Goal: Task Accomplishment & Management: Complete application form

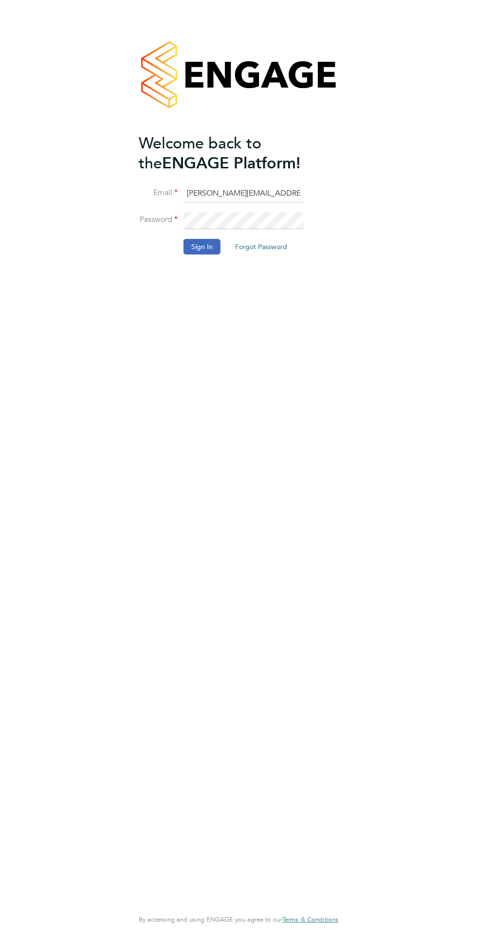
click at [195, 247] on button "Sign In" at bounding box center [201, 247] width 37 height 16
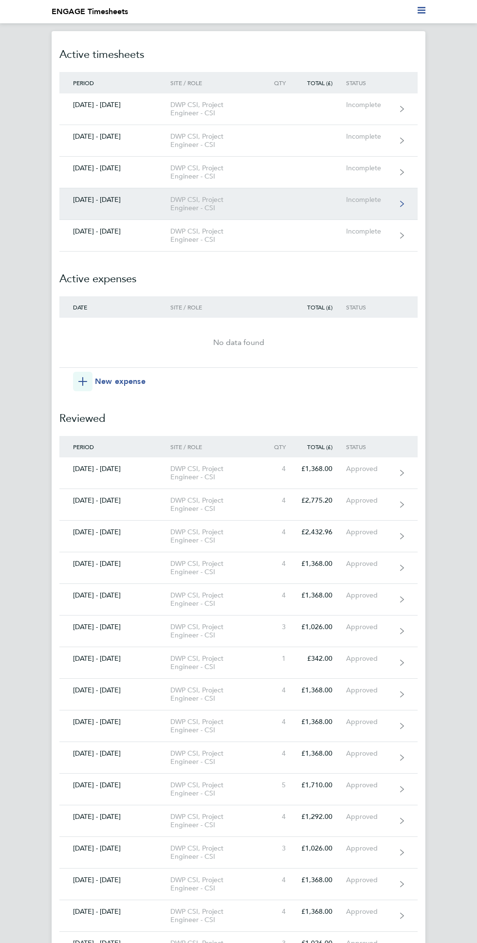
click at [102, 199] on div "[DATE] - [DATE]" at bounding box center [114, 200] width 111 height 8
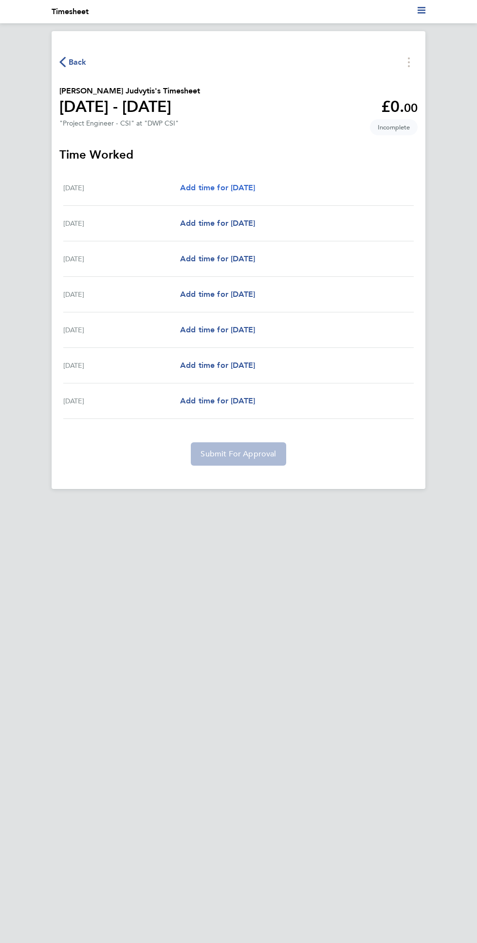
click at [255, 192] on span "Add time for [DATE]" at bounding box center [217, 187] width 75 height 9
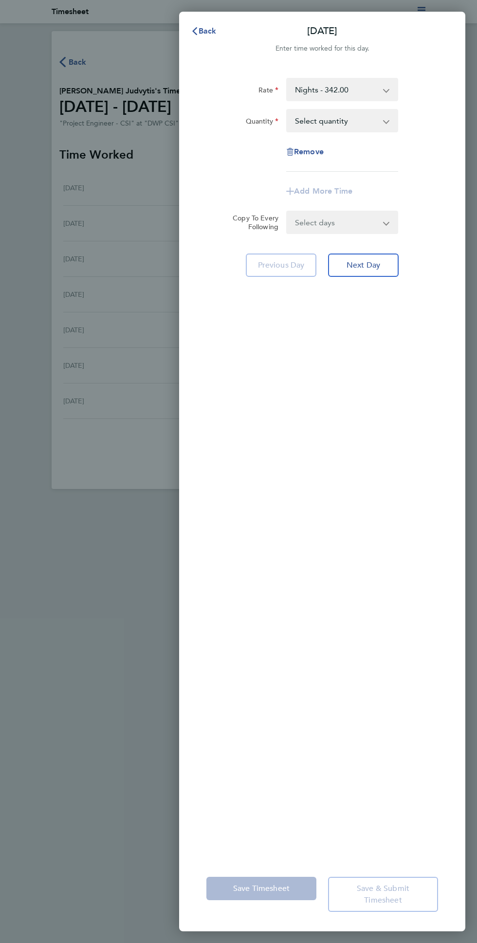
click at [388, 91] on app-icon-cross-button at bounding box center [391, 89] width 12 height 21
click at [384, 87] on select "Nights - 342.00 PE Rate - 266.00 Night Hourly Rate - 42.78 Basic Hourly Rate - …" at bounding box center [336, 89] width 98 height 21
click at [391, 128] on app-icon-cross-button at bounding box center [391, 120] width 12 height 21
click at [397, 118] on app-icon-cross-button at bounding box center [391, 120] width 12 height 21
click at [389, 123] on app-icon-cross-button at bounding box center [391, 120] width 12 height 21
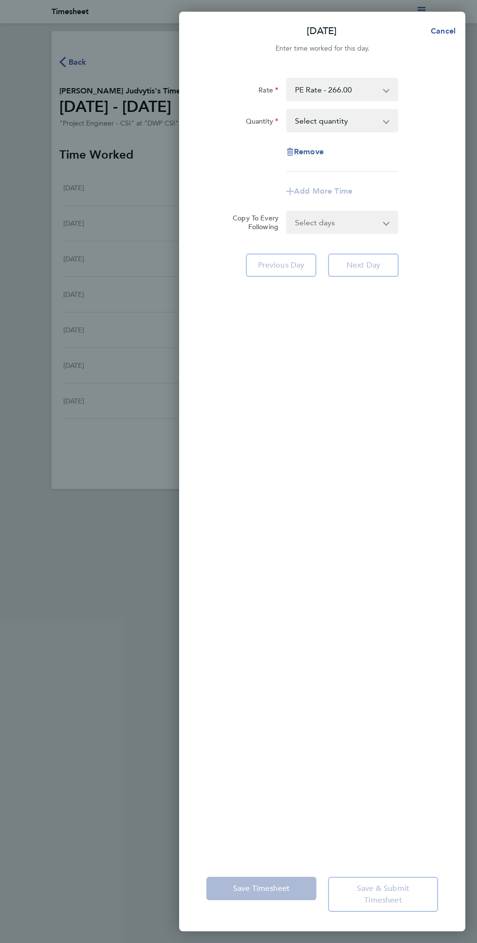
click at [394, 117] on app-icon-cross-button at bounding box center [391, 120] width 12 height 21
click at [386, 123] on app-icon-cross-button at bounding box center [391, 120] width 12 height 21
click at [372, 126] on select "Select quantity 0.5 1" at bounding box center [336, 120] width 98 height 21
select select "1"
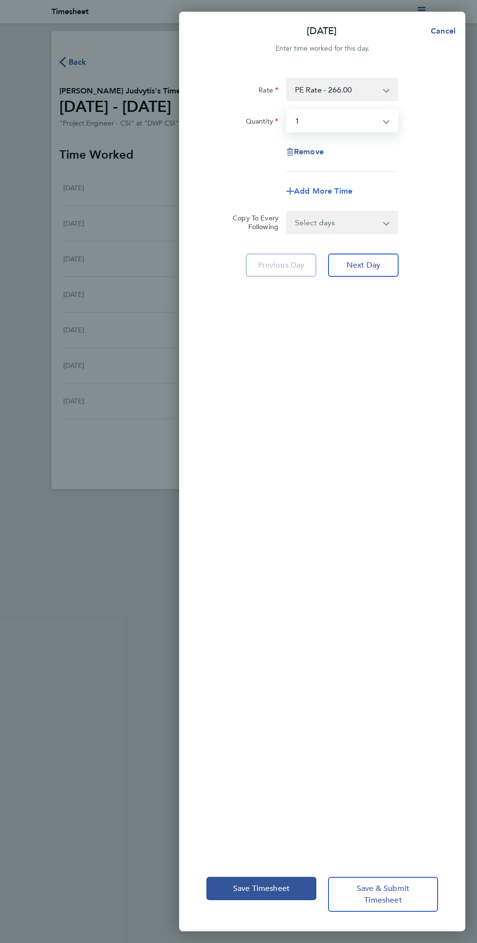
click at [329, 195] on span "Add More Time" at bounding box center [323, 190] width 58 height 9
select select "null"
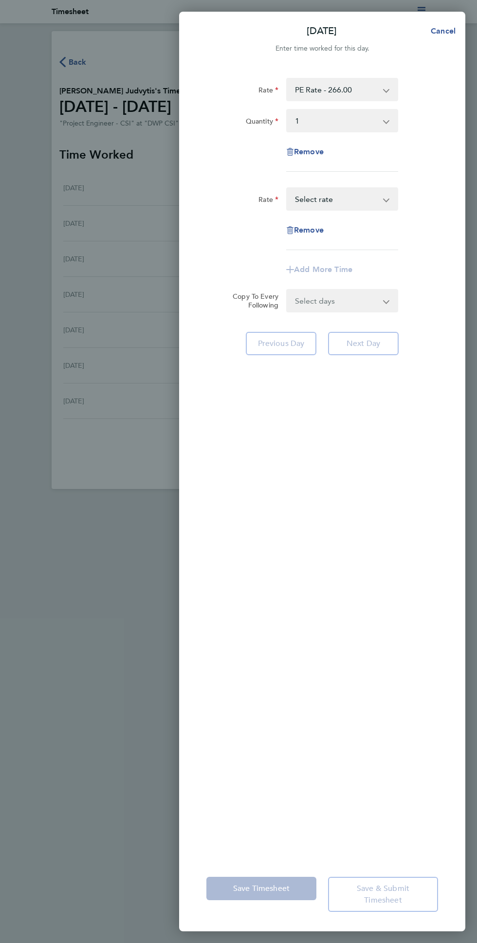
click at [388, 198] on app-icon-cross-button at bounding box center [391, 198] width 12 height 21
click at [391, 201] on app-icon-cross-button at bounding box center [391, 198] width 12 height 21
click at [455, 36] on span "Cancel" at bounding box center [442, 30] width 28 height 9
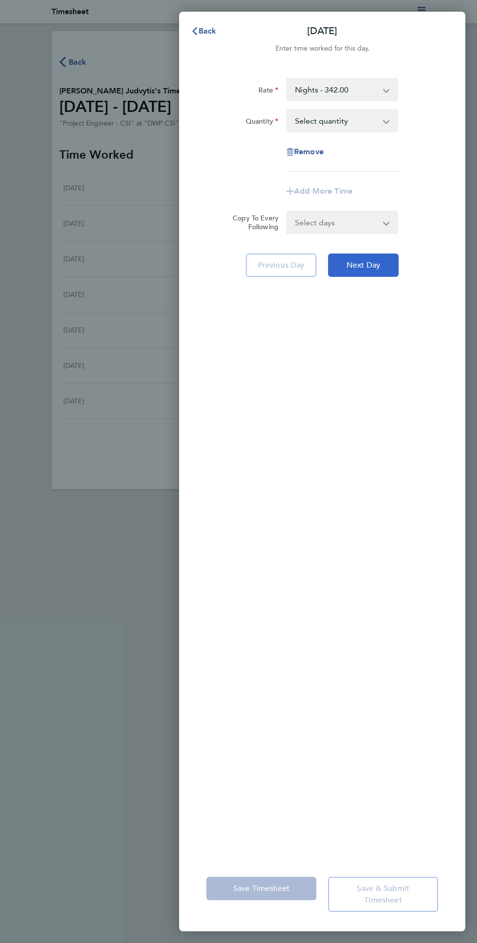
click at [380, 270] on span "Next Day" at bounding box center [363, 265] width 34 height 10
click at [397, 91] on app-icon-cross-button at bounding box center [391, 89] width 12 height 21
click at [384, 97] on select "Nights - 342.00 PE Rate - 266.00 Night Hourly Rate - 42.78 Basic Hourly Rate - …" at bounding box center [336, 89] width 98 height 21
click at [377, 122] on select "Select quantity 0.5 1" at bounding box center [336, 120] width 98 height 21
select select "1"
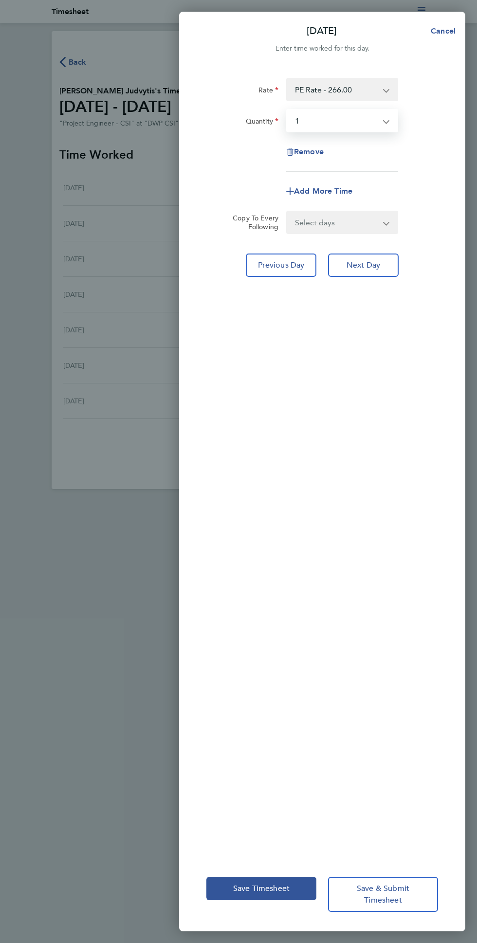
click at [387, 155] on div "Remove" at bounding box center [321, 151] width 239 height 23
click at [352, 196] on span "Add More Time" at bounding box center [323, 190] width 58 height 9
select select "null"
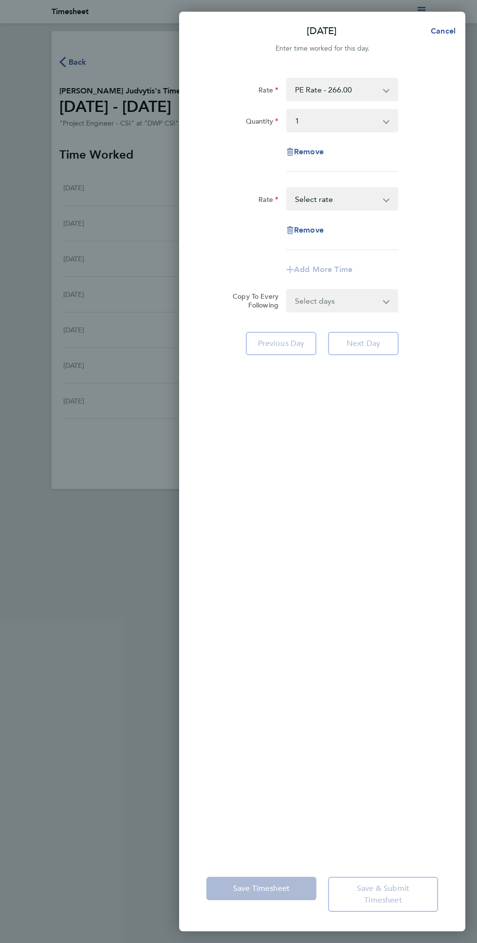
click at [386, 210] on app-icon-cross-button at bounding box center [391, 198] width 12 height 21
click at [376, 202] on select "Night Hourly Rate - 42.78 Basic Hourly Rate - 33.33 Weekend Hourly Rate - 44.44…" at bounding box center [336, 198] width 98 height 21
select select "30"
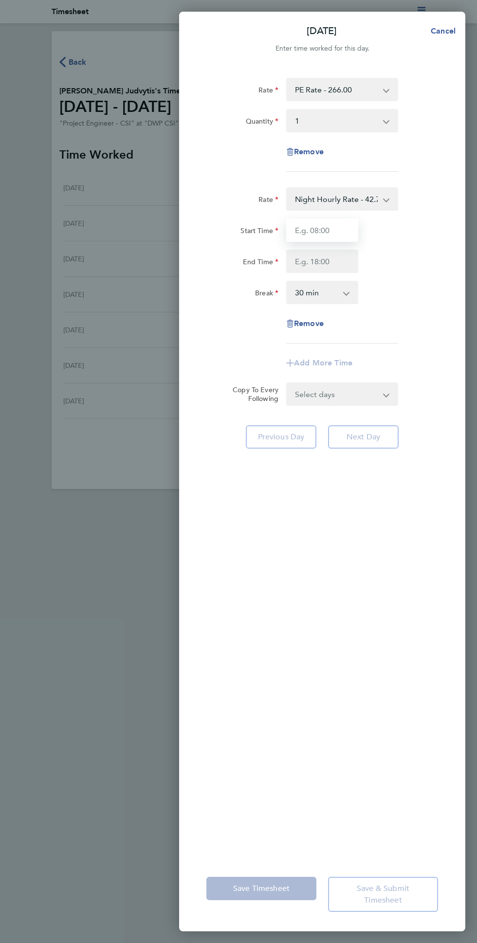
click at [341, 232] on input "Start Time" at bounding box center [322, 229] width 72 height 23
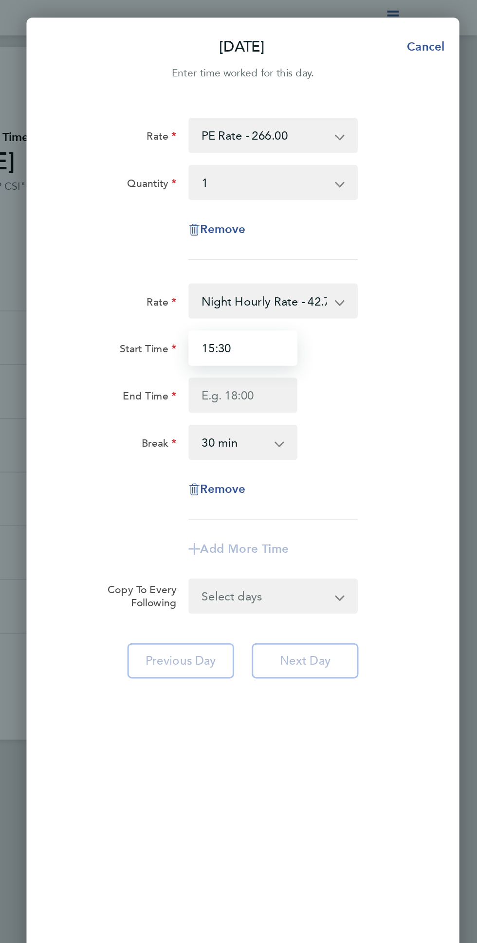
type input "15:30"
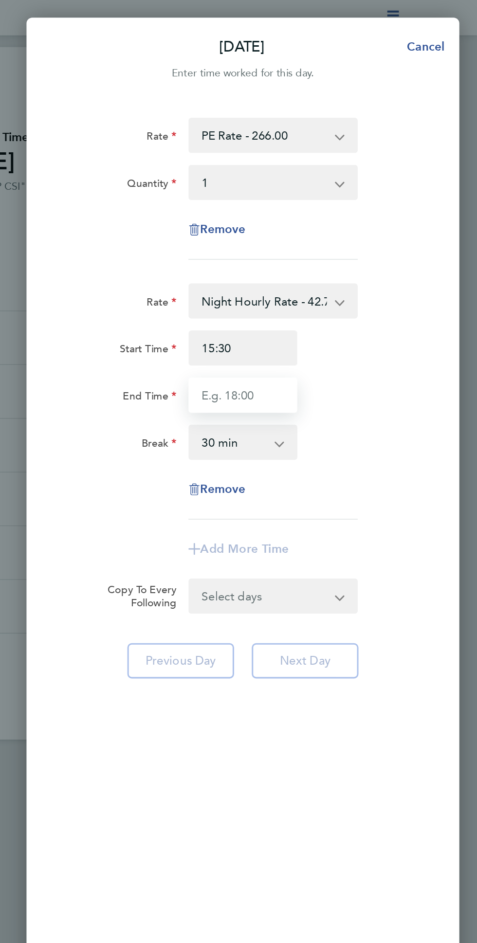
click at [310, 262] on input "End Time" at bounding box center [322, 261] width 72 height 23
click at [350, 295] on app-icon-cross-button at bounding box center [351, 292] width 12 height 21
type input "01:30"
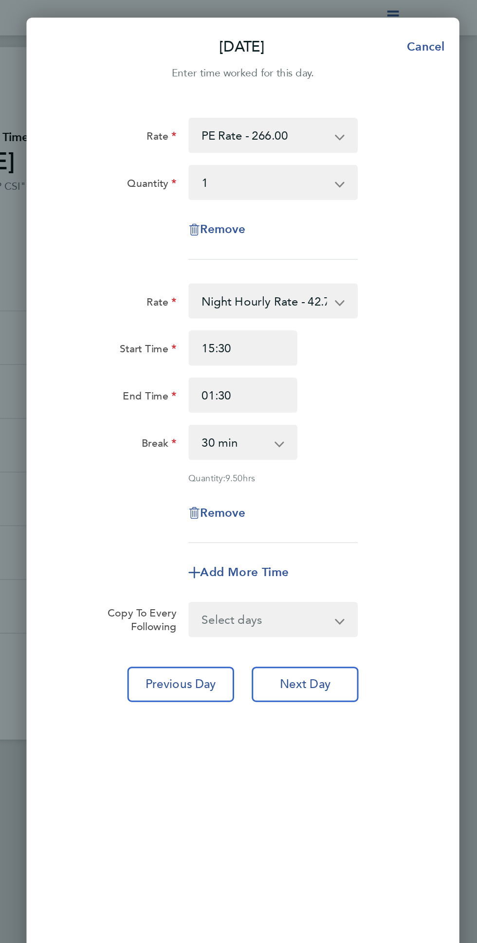
click at [333, 297] on select "0 min 15 min 30 min 45 min 60 min 75 min 90 min" at bounding box center [316, 292] width 58 height 21
select select "0"
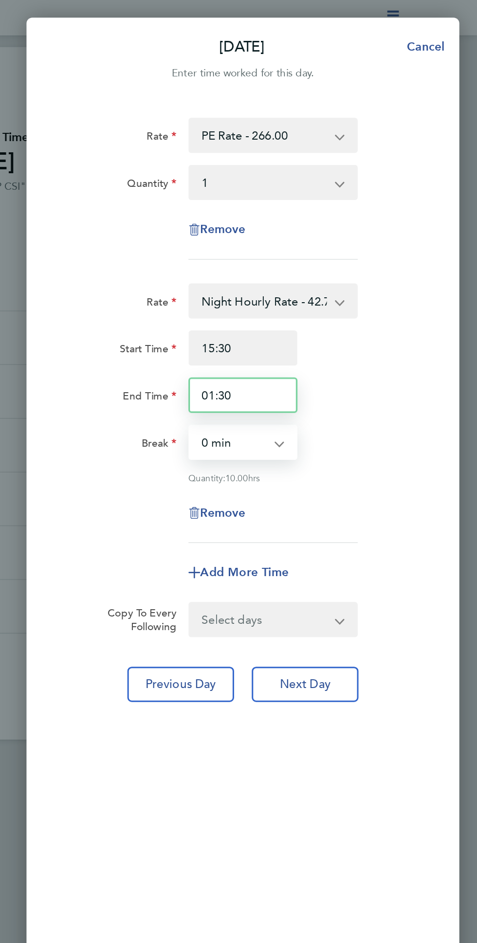
click at [300, 259] on input "01:30" at bounding box center [322, 261] width 72 height 23
type input "00:30"
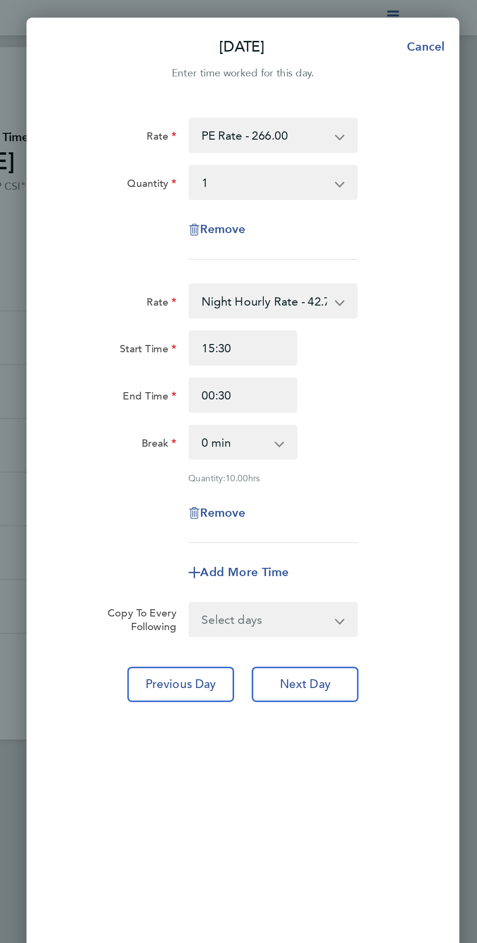
click at [436, 359] on div at bounding box center [321, 359] width 239 height 0
click at [294, 334] on svg-icon "button" at bounding box center [290, 338] width 8 height 9
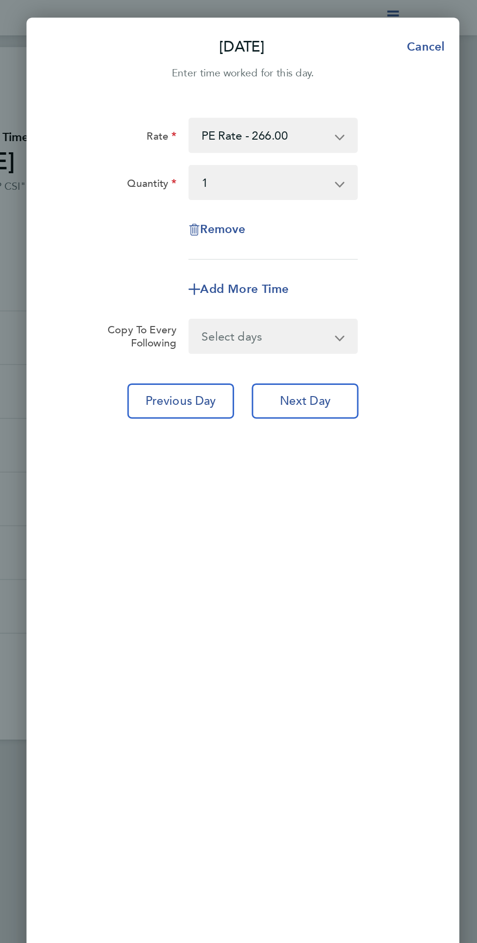
click at [387, 490] on div "Rate PE Rate - 266.00 Nights - 342.00 Night Hourly Rate - 42.78 Basic Hourly Ra…" at bounding box center [322, 461] width 286 height 791
click at [294, 189] on icon "button" at bounding box center [290, 191] width 8 height 8
select select "null"
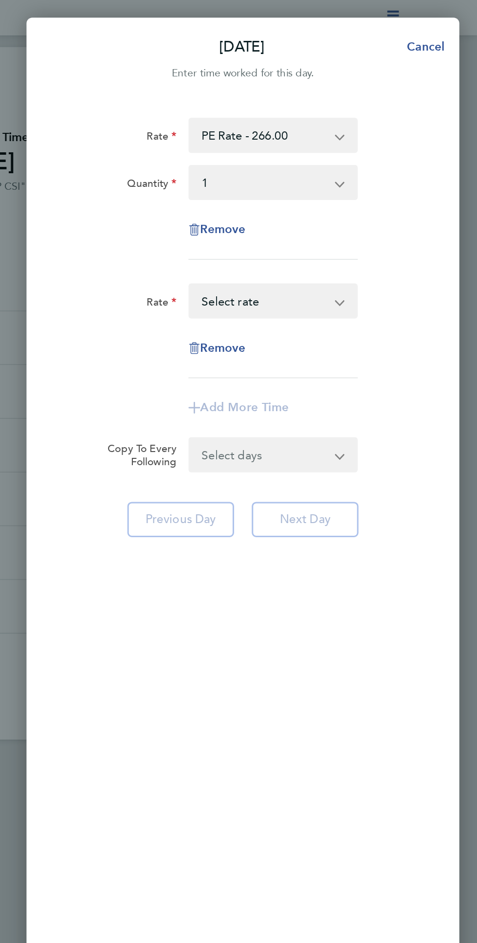
click at [319, 199] on select "Night Hourly Rate - 42.78 Basic Hourly Rate - 33.33 Weekend Hourly Rate - 44.44…" at bounding box center [336, 198] width 98 height 21
select select "30"
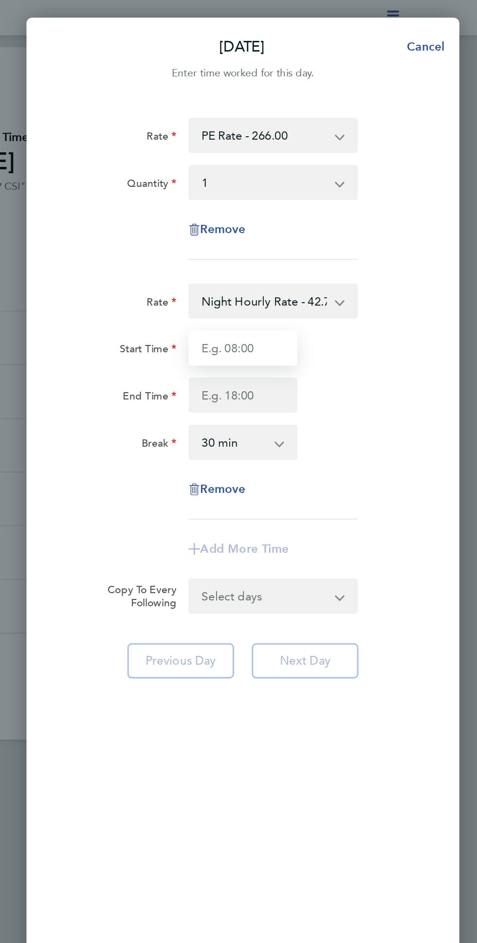
click at [316, 231] on input "Start Time" at bounding box center [322, 229] width 72 height 23
type input "15:30"
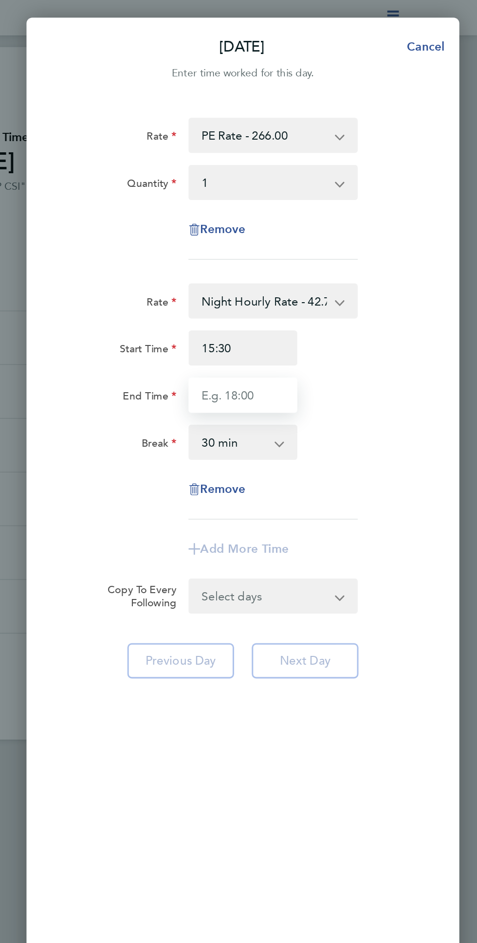
click at [305, 262] on input "End Time" at bounding box center [322, 261] width 72 height 23
type input "02:30"
click at [434, 335] on div "Remove" at bounding box center [321, 323] width 239 height 23
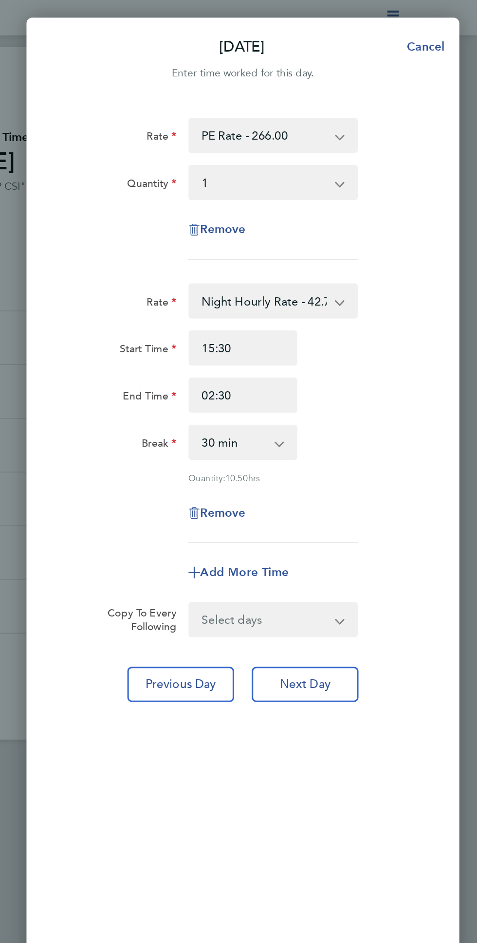
click at [338, 289] on select "0 min 15 min 30 min 45 min 60 min 75 min 90 min" at bounding box center [316, 292] width 58 height 21
select select "0"
click at [219, 345] on div "Remove" at bounding box center [321, 338] width 239 height 23
click at [377, 454] on span "Next Day" at bounding box center [363, 453] width 34 height 10
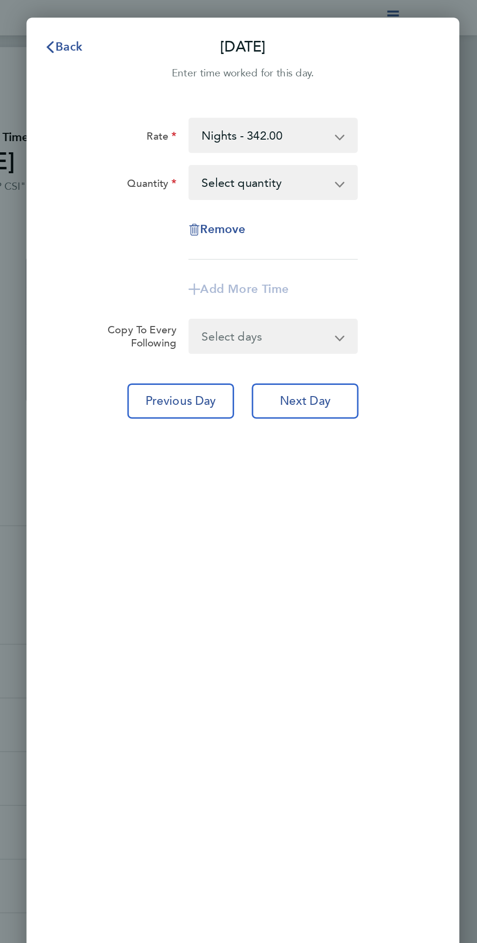
click at [375, 116] on select "Select quantity 0.5 1" at bounding box center [336, 120] width 98 height 21
select select "1"
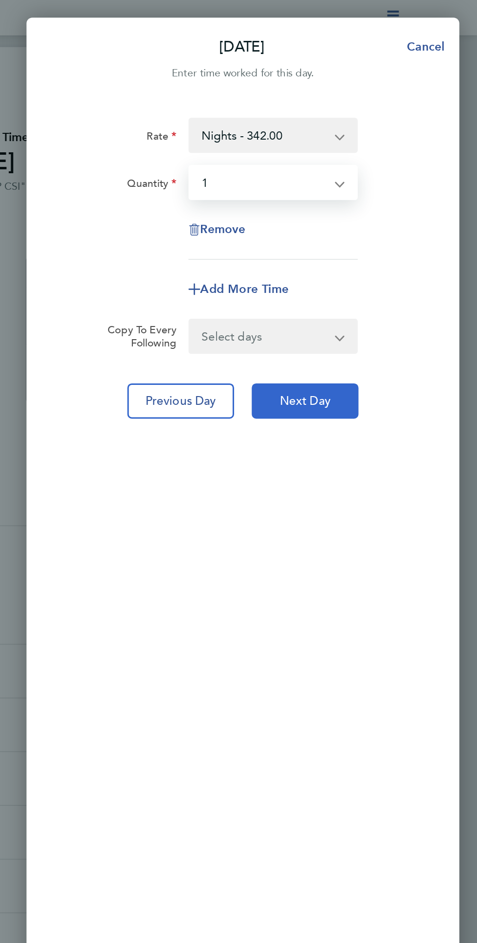
click at [380, 268] on span "Next Day" at bounding box center [363, 265] width 34 height 10
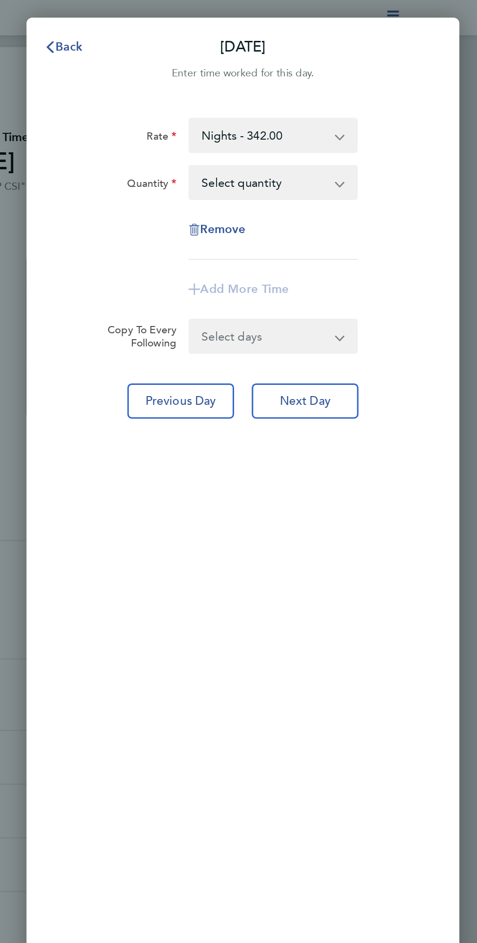
click at [383, 118] on select "Select quantity 0.5 1" at bounding box center [336, 120] width 98 height 21
select select "1"
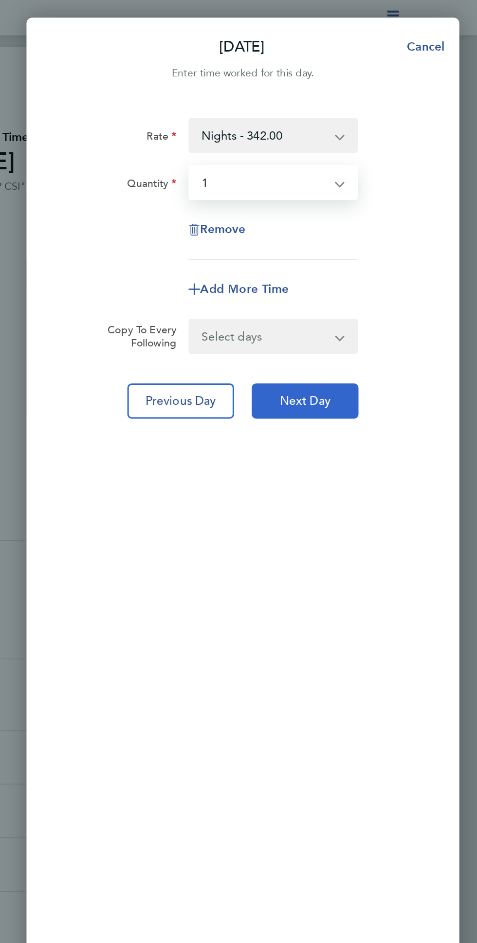
click at [380, 264] on span "Next Day" at bounding box center [363, 265] width 34 height 10
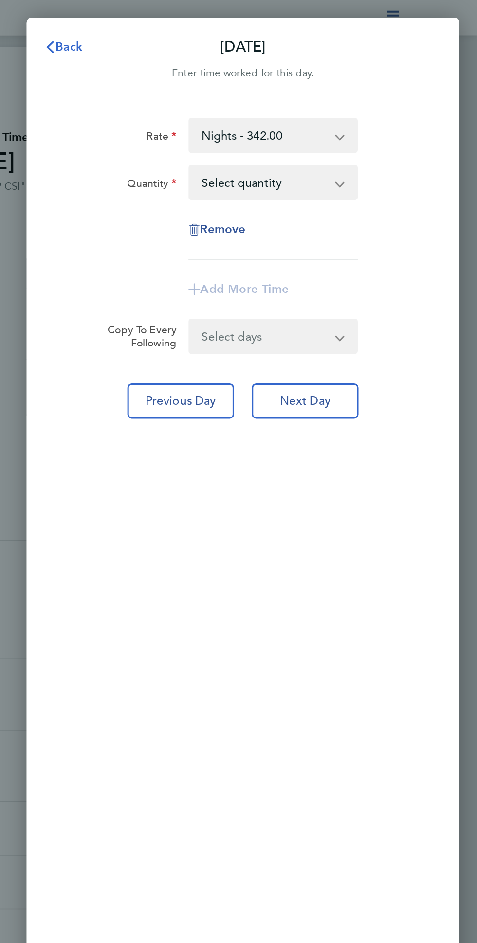
click at [199, 30] on span "Back" at bounding box center [207, 30] width 18 height 9
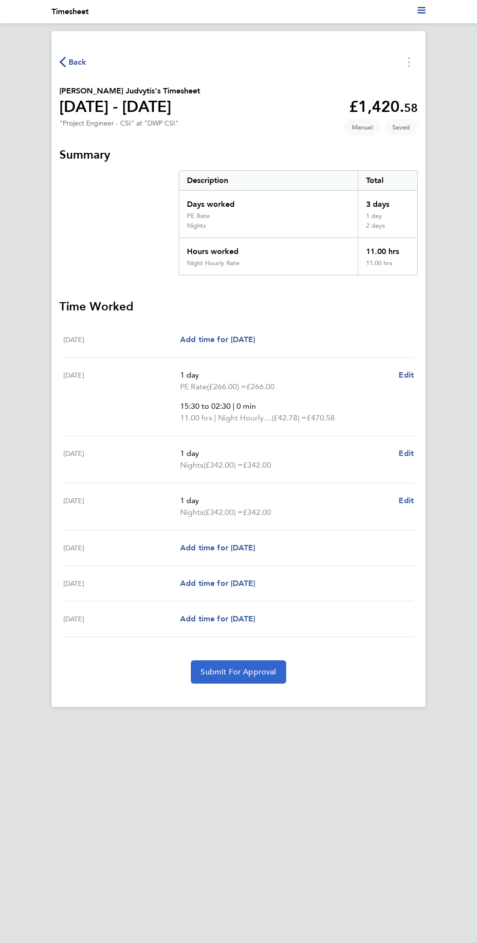
click at [276, 677] on span "Submit For Approval" at bounding box center [237, 672] width 75 height 10
